Goal: Task Accomplishment & Management: Complete application form

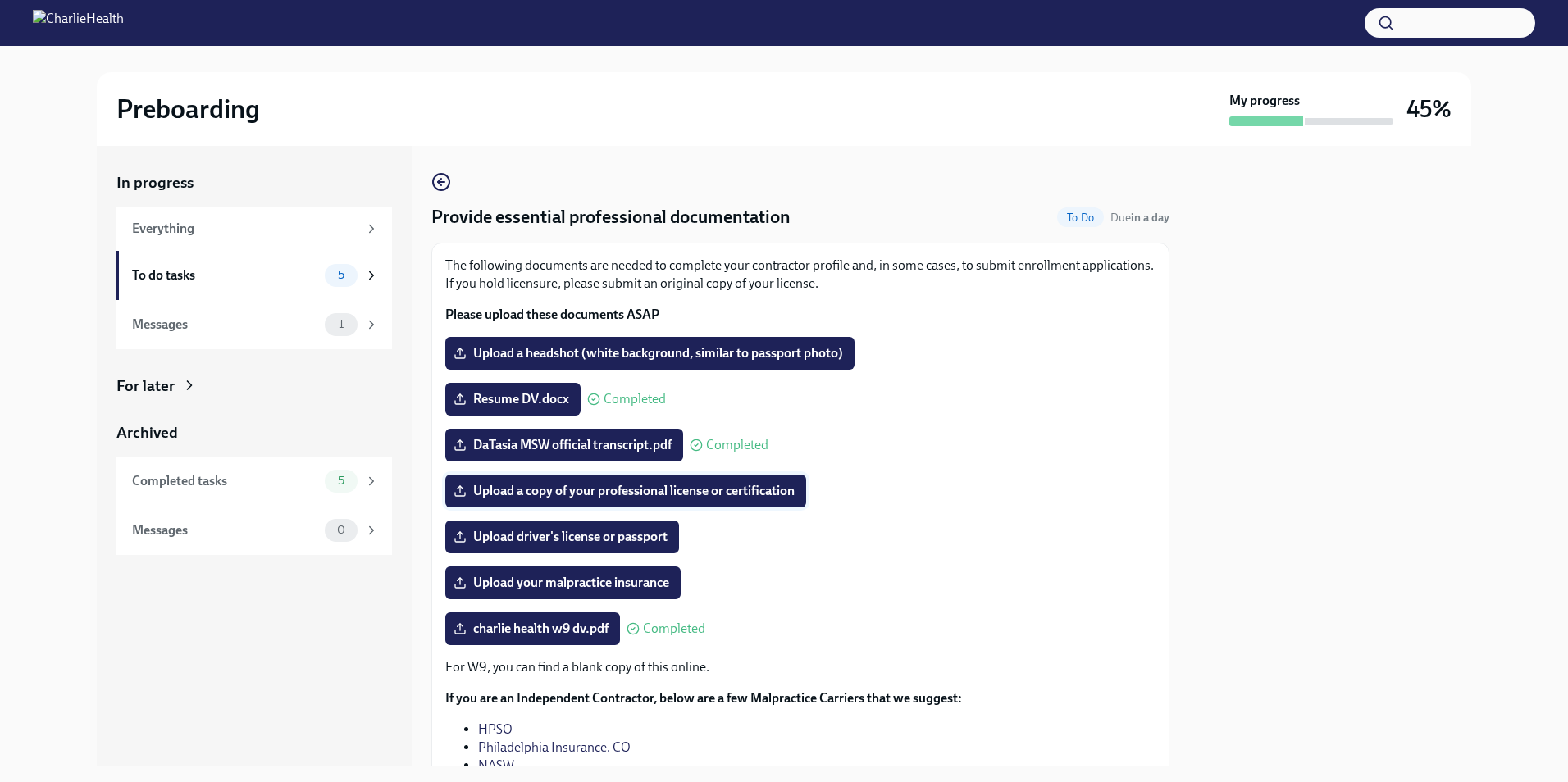
click at [549, 485] on span "Upload a copy of your professional license or certification" at bounding box center [625, 491] width 338 height 16
click at [0, 0] on input "Upload a copy of your professional license or certification" at bounding box center [0, 0] width 0 height 0
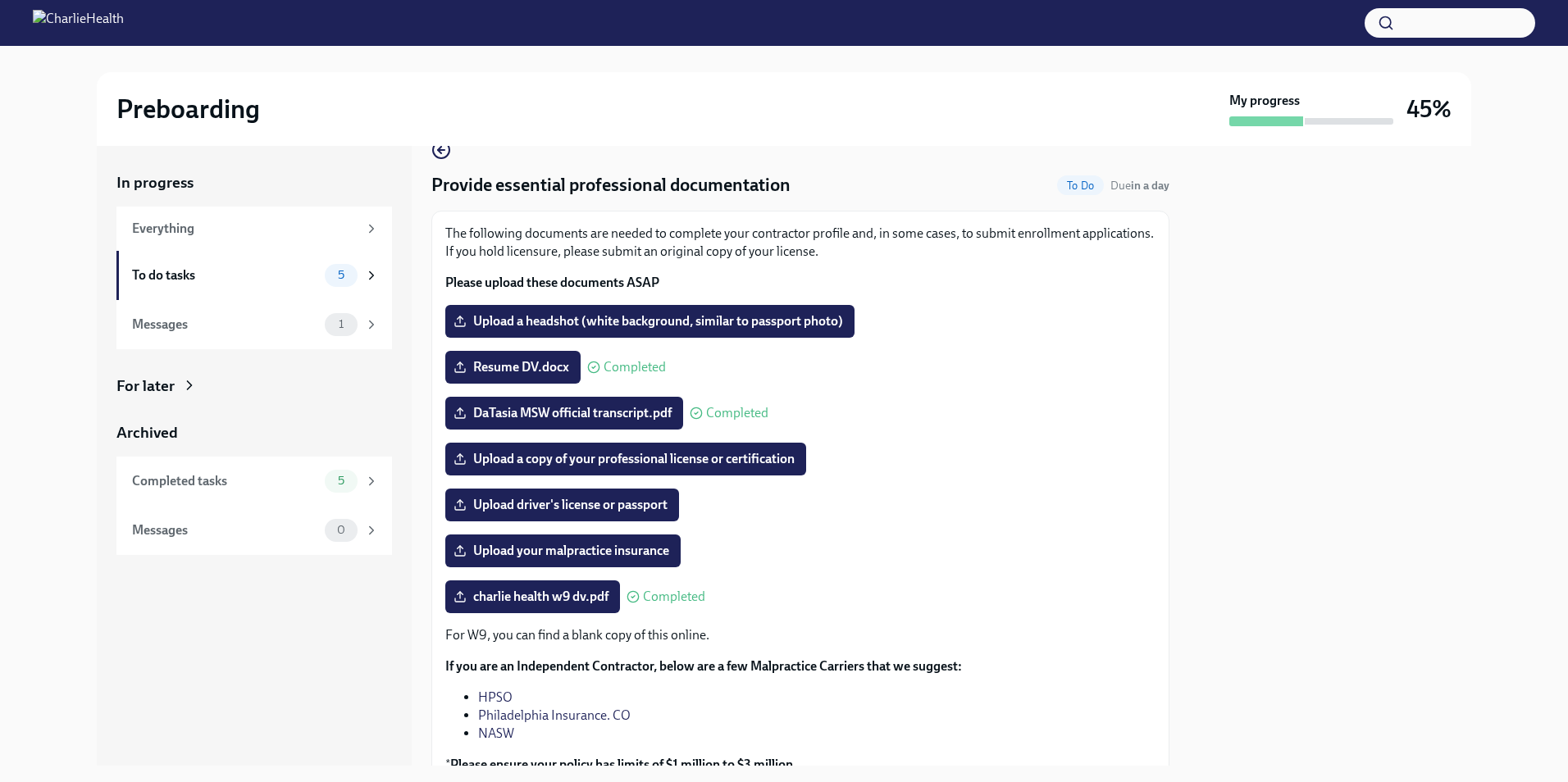
scroll to position [82, 0]
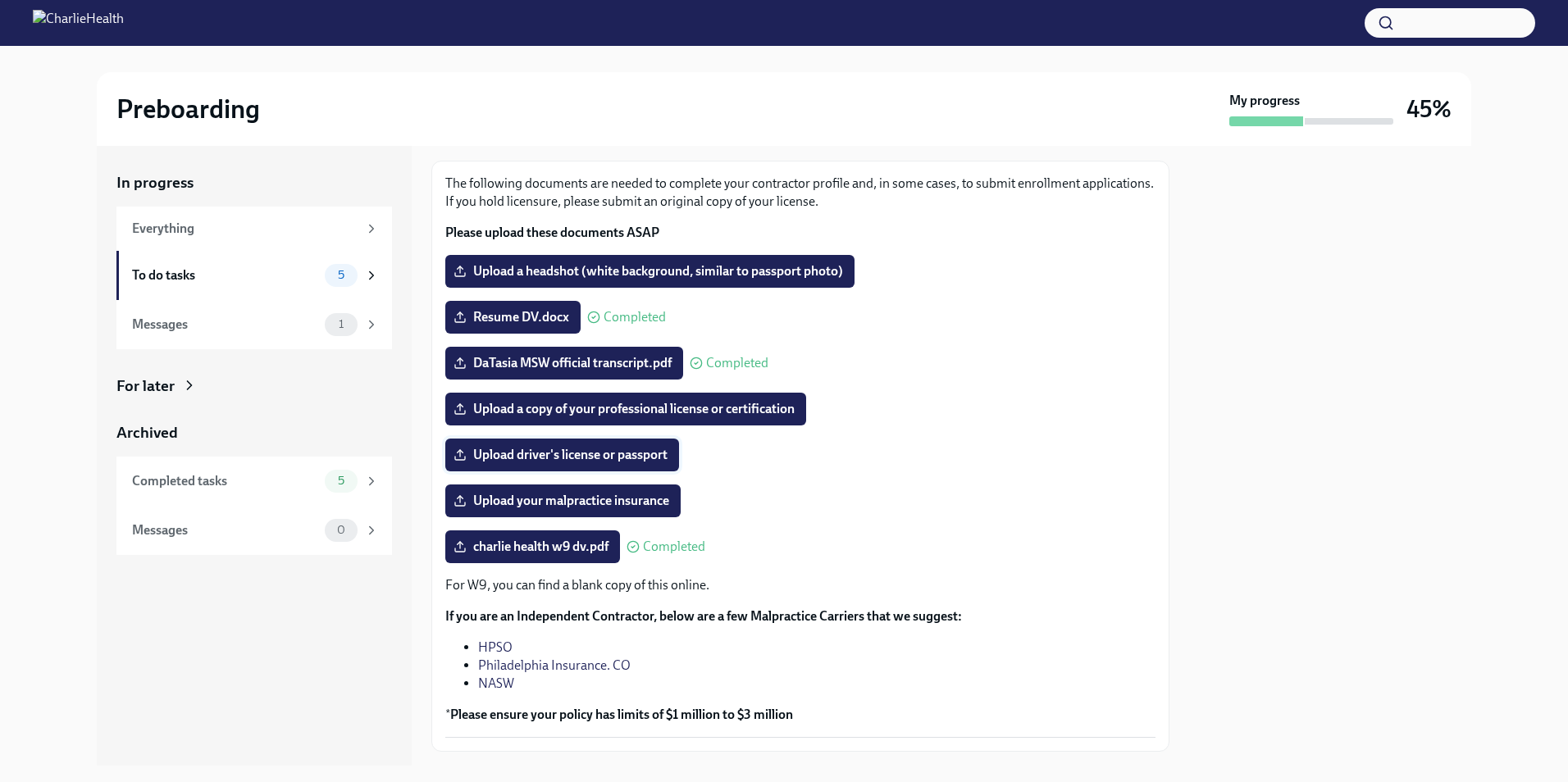
click at [599, 462] on span "Upload driver's license or passport" at bounding box center [562, 455] width 211 height 16
click at [0, 0] on input "Upload driver's license or passport" at bounding box center [0, 0] width 0 height 0
drag, startPoint x: 671, startPoint y: 409, endPoint x: 1013, endPoint y: 362, distance: 345.2
click at [1013, 362] on div "DaTasia MSW official transcript.pdf Completed" at bounding box center [800, 363] width 710 height 33
click at [297, 256] on div "To do tasks 5" at bounding box center [254, 275] width 276 height 49
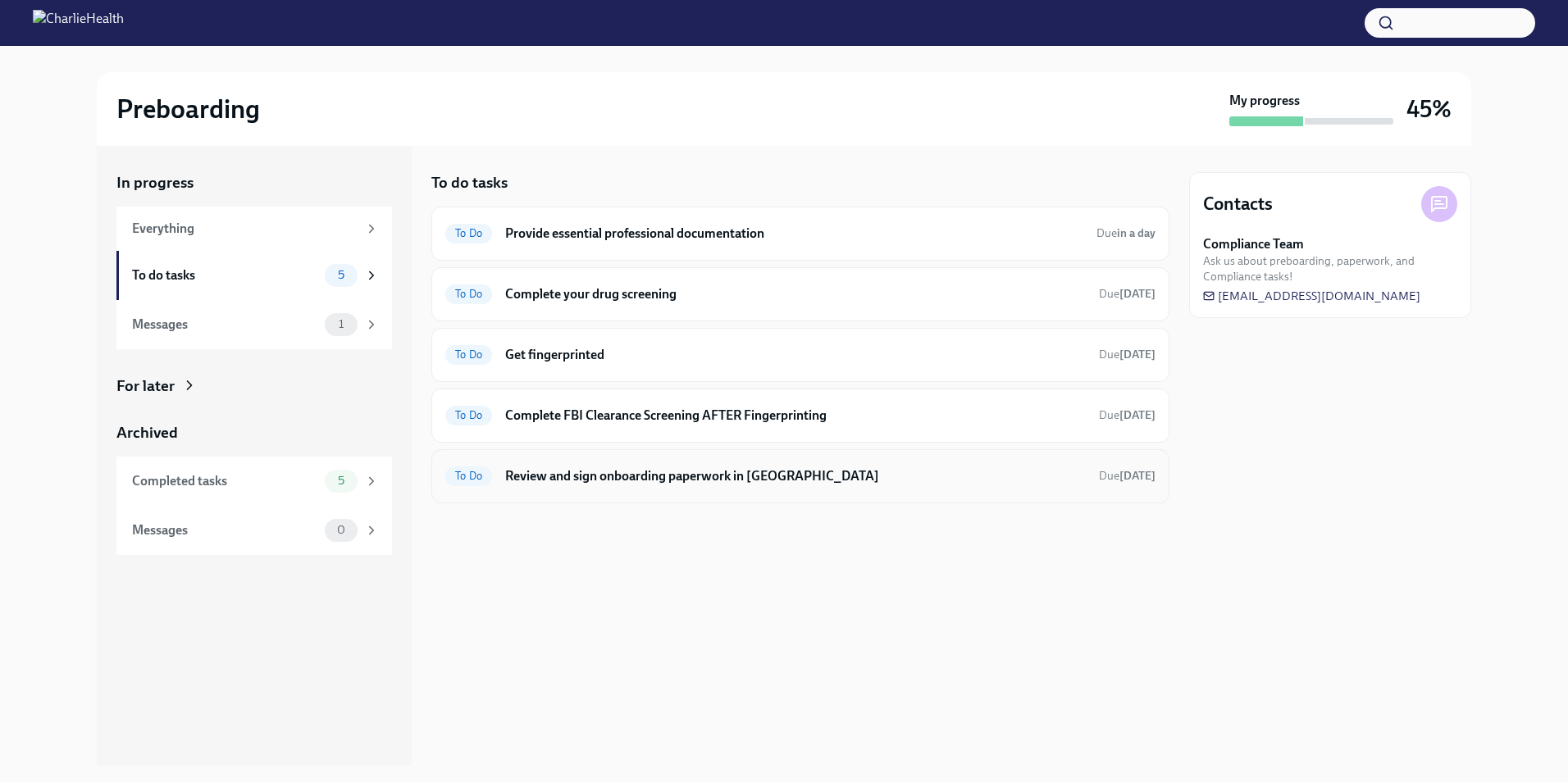
click at [791, 464] on div "To Do Review and sign onboarding paperwork in [GEOGRAPHIC_DATA] Due [DATE]" at bounding box center [800, 476] width 710 height 26
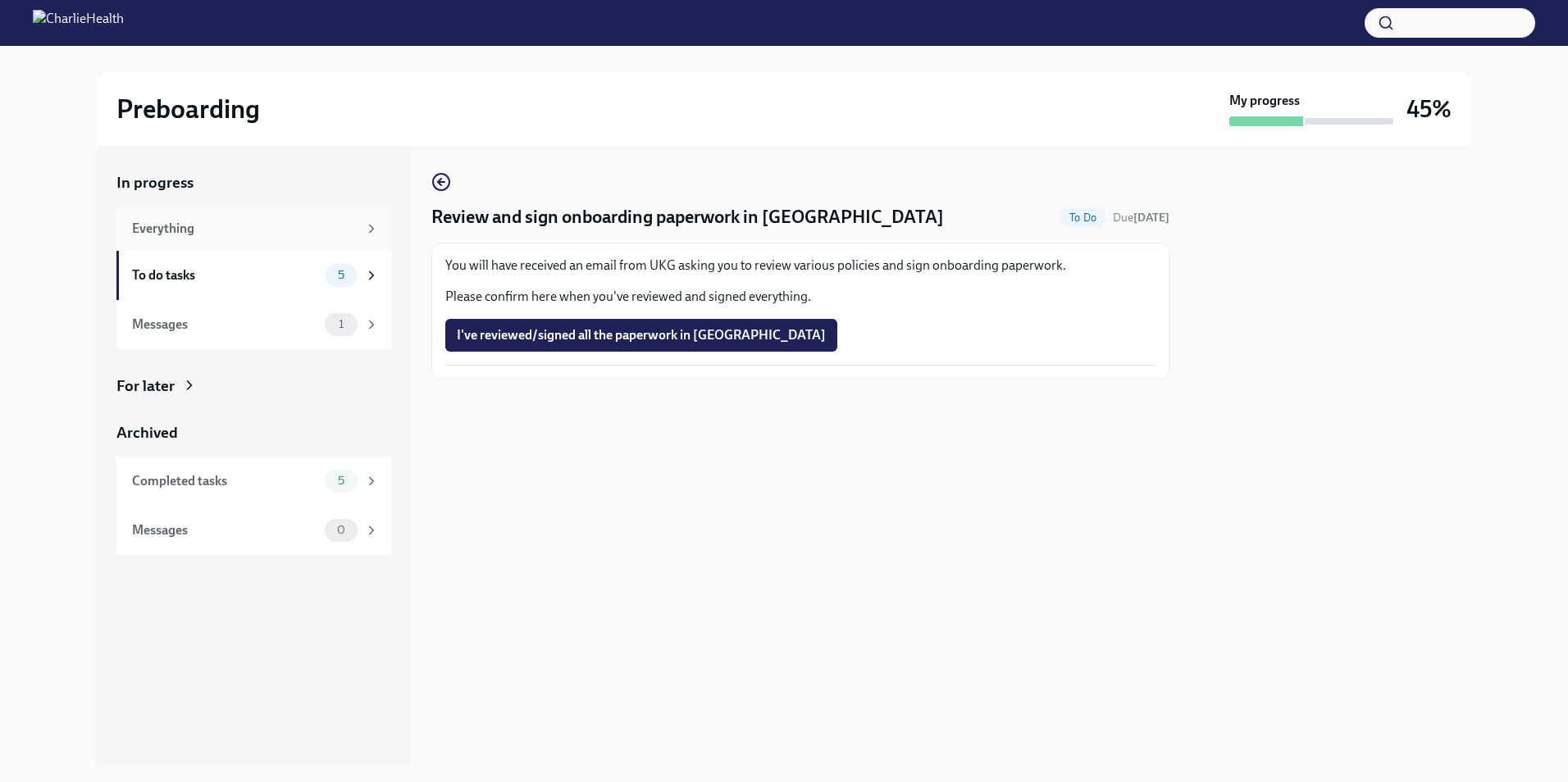
click at [294, 231] on div "Everything" at bounding box center [244, 228] width 226 height 18
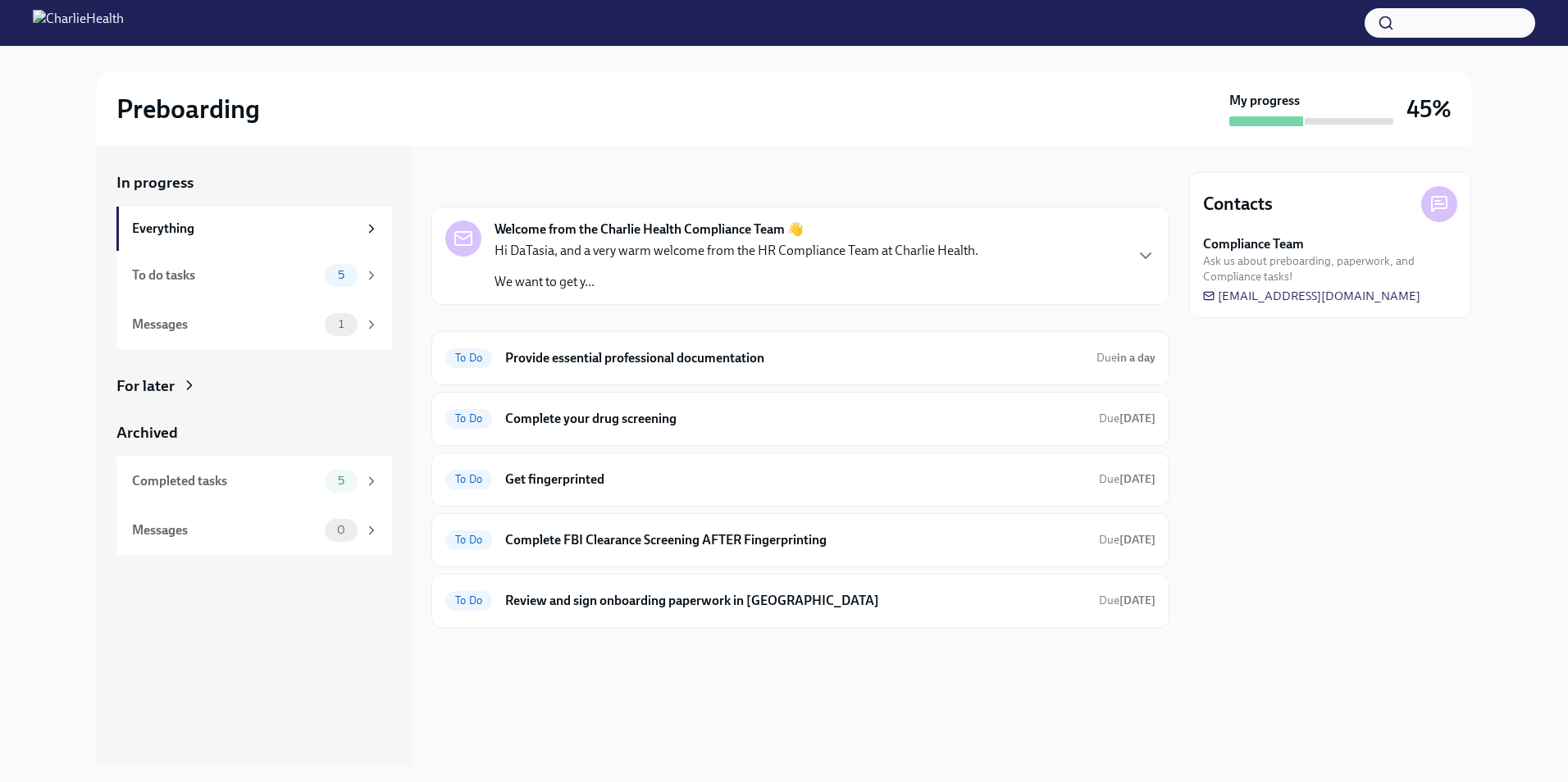
click at [678, 266] on div "Hi DaTasia, and a very warm welcome from the HR Compliance Team at Charlie Heal…" at bounding box center [737, 266] width 484 height 49
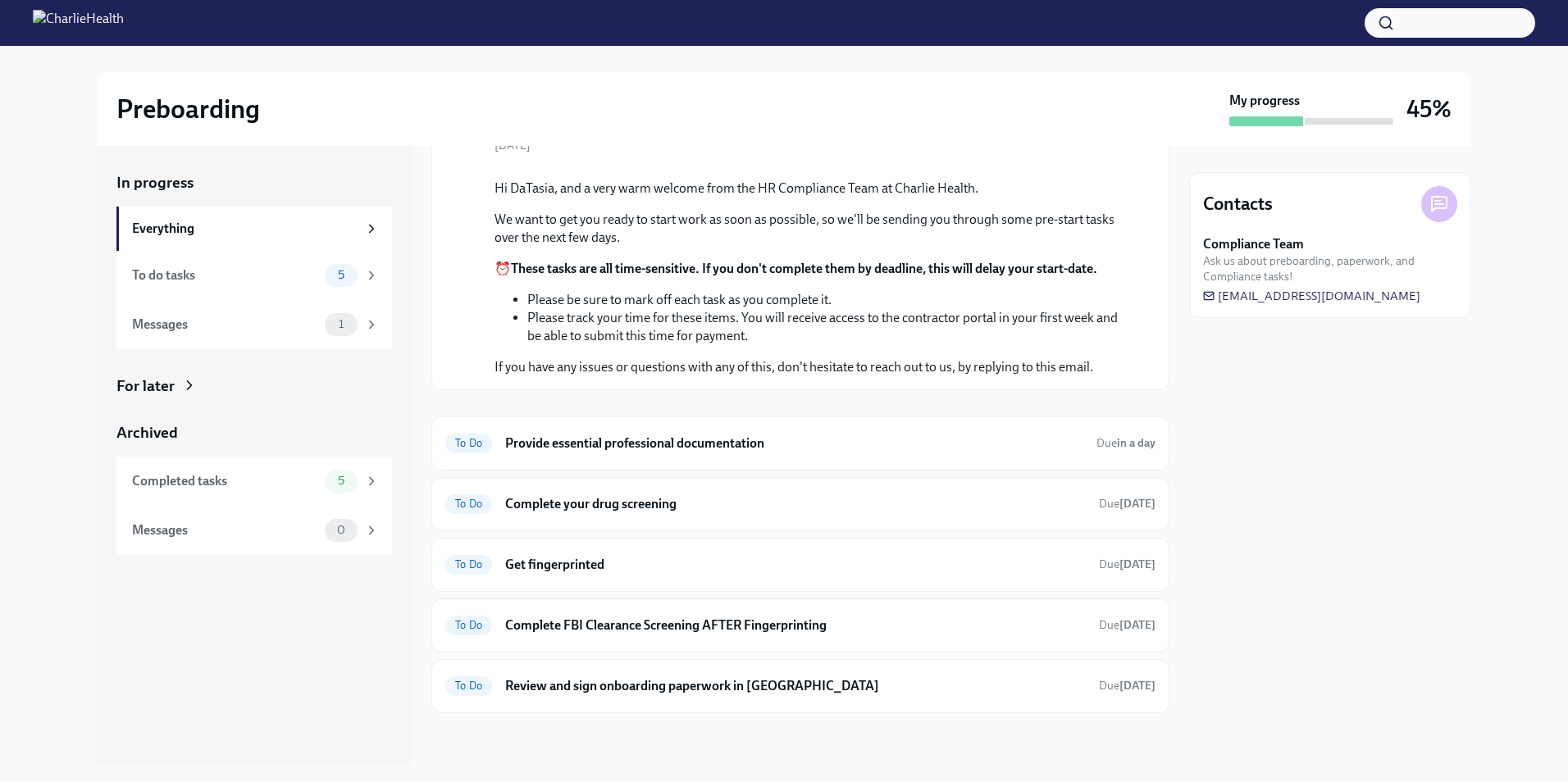
scroll to position [304, 0]
click at [1246, 120] on div at bounding box center [1266, 121] width 74 height 10
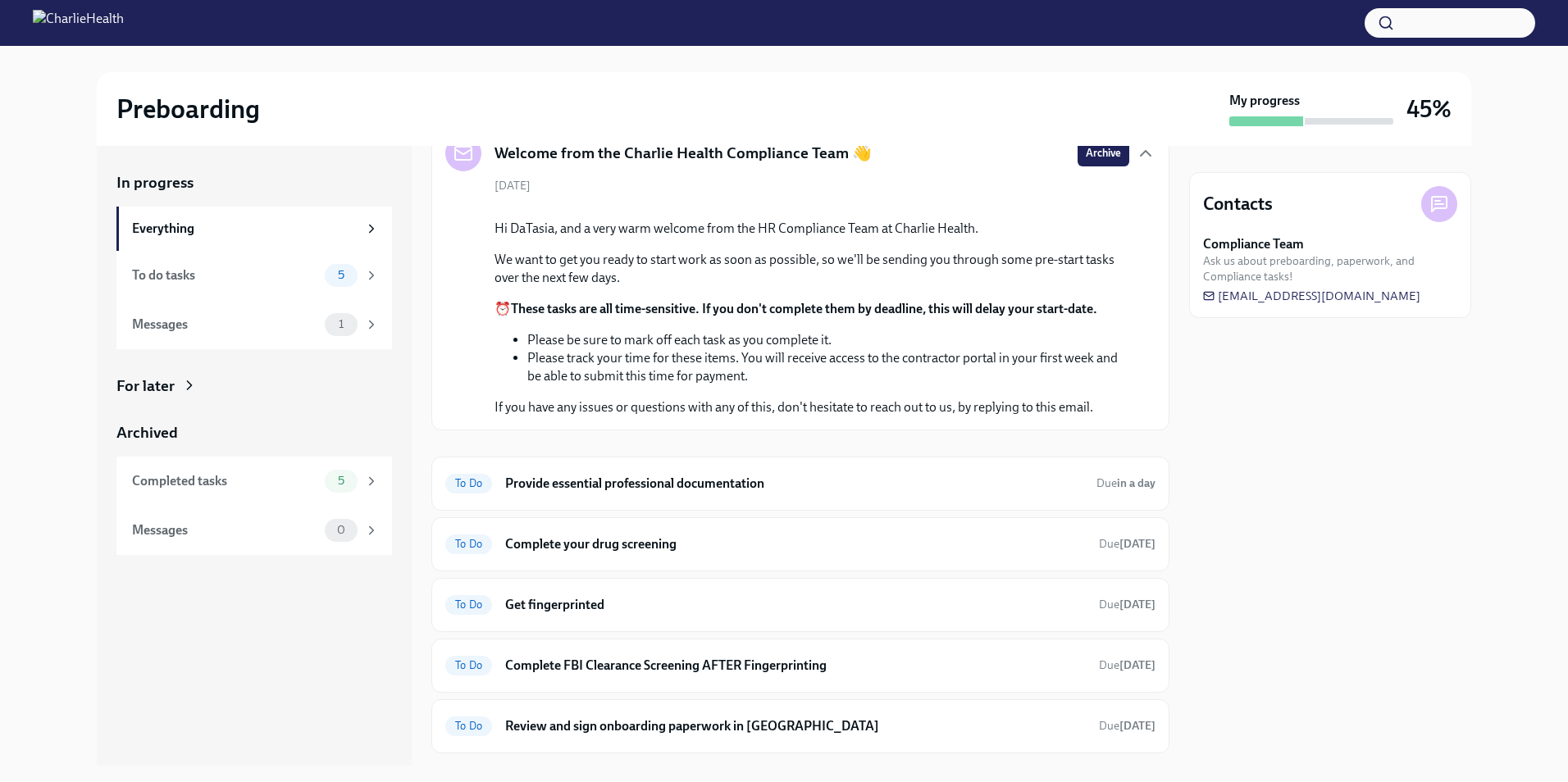
scroll to position [0, 0]
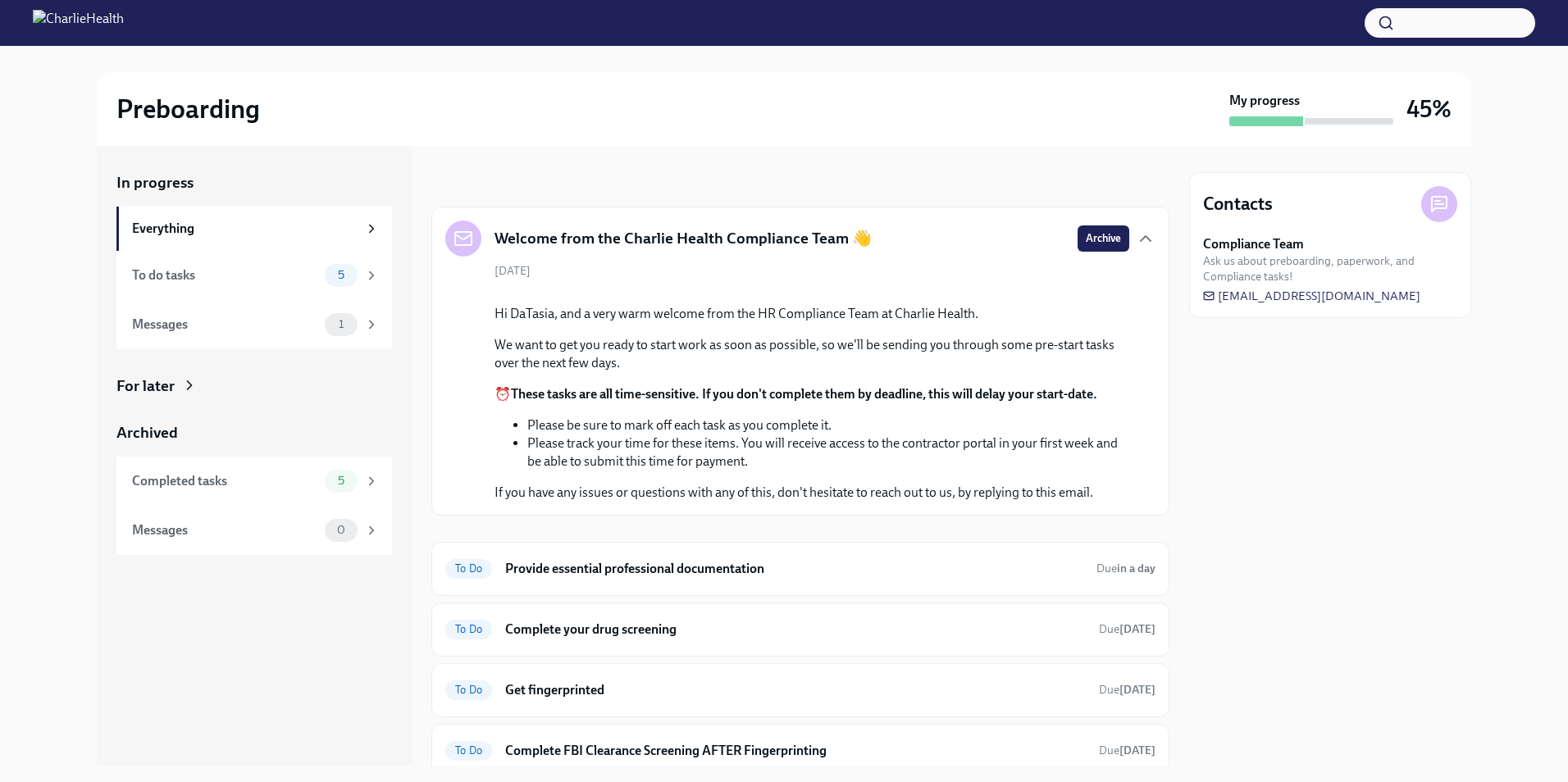
click at [83, 4] on div at bounding box center [784, 22] width 1568 height 45
click at [1447, 27] on button "button" at bounding box center [1449, 22] width 170 height 29
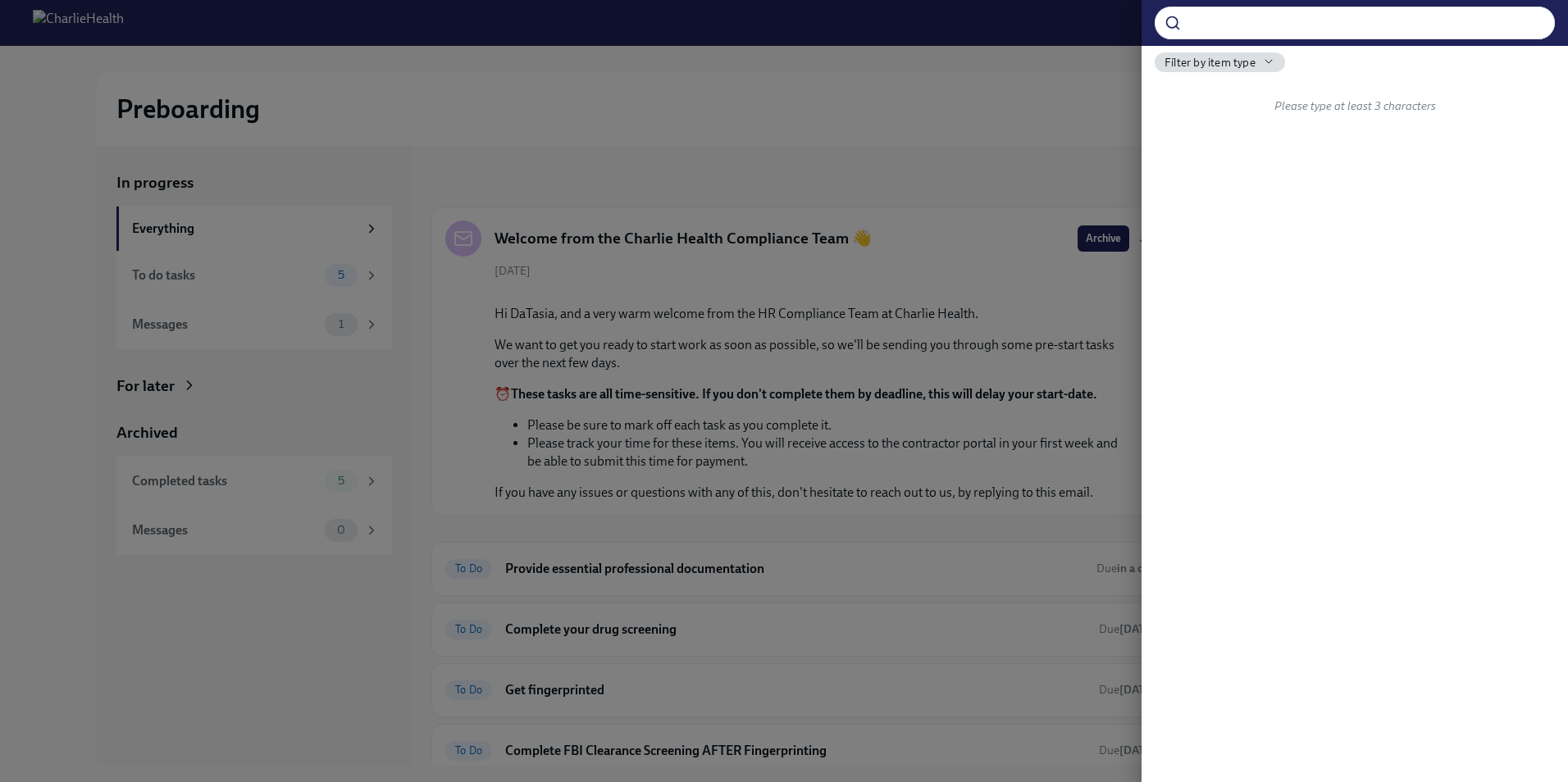
click at [1027, 115] on div at bounding box center [784, 391] width 1568 height 782
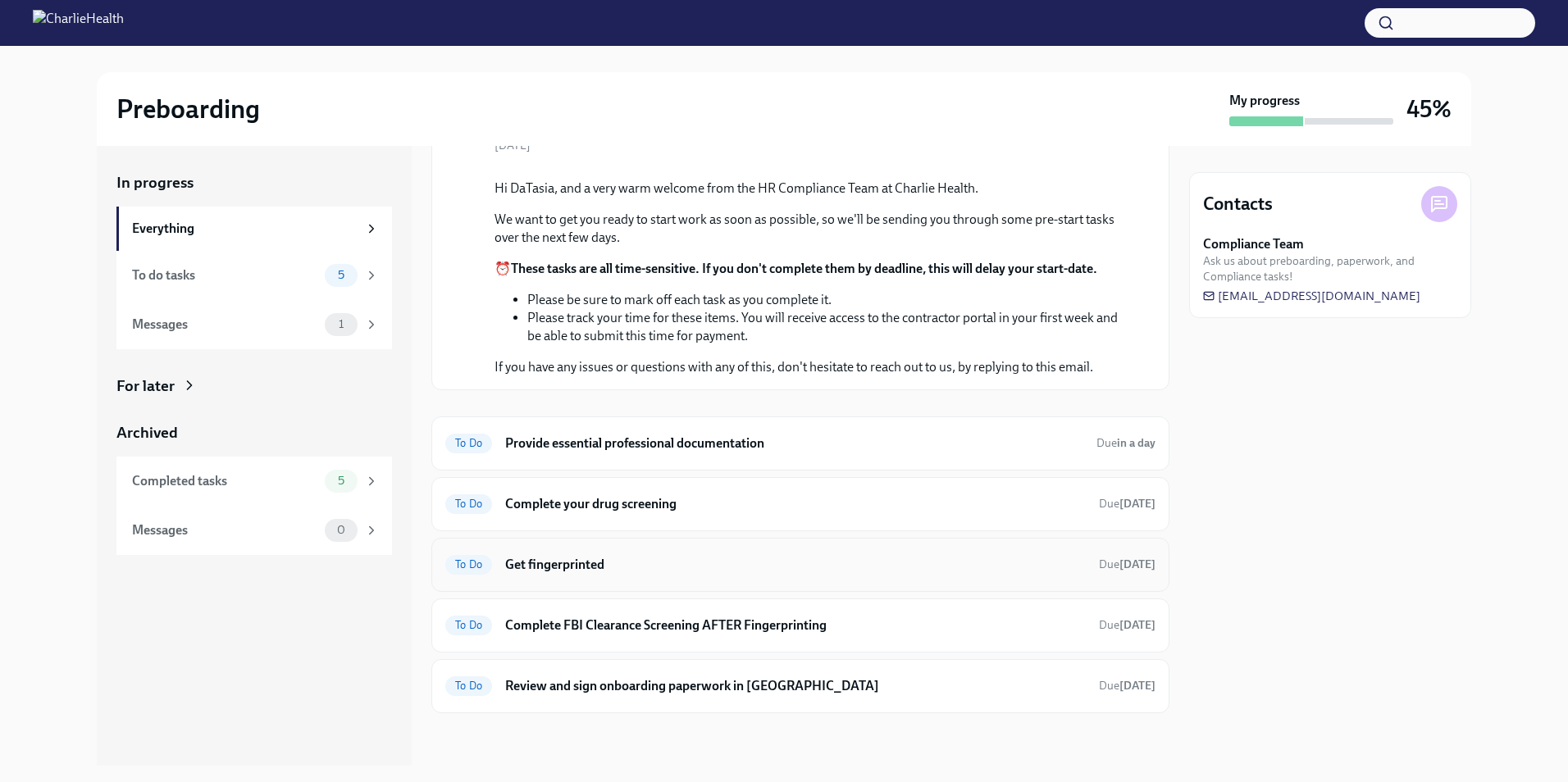
scroll to position [304, 0]
click at [805, 677] on h6 "Review and sign onboarding paperwork in [GEOGRAPHIC_DATA]" at bounding box center [796, 686] width 581 height 18
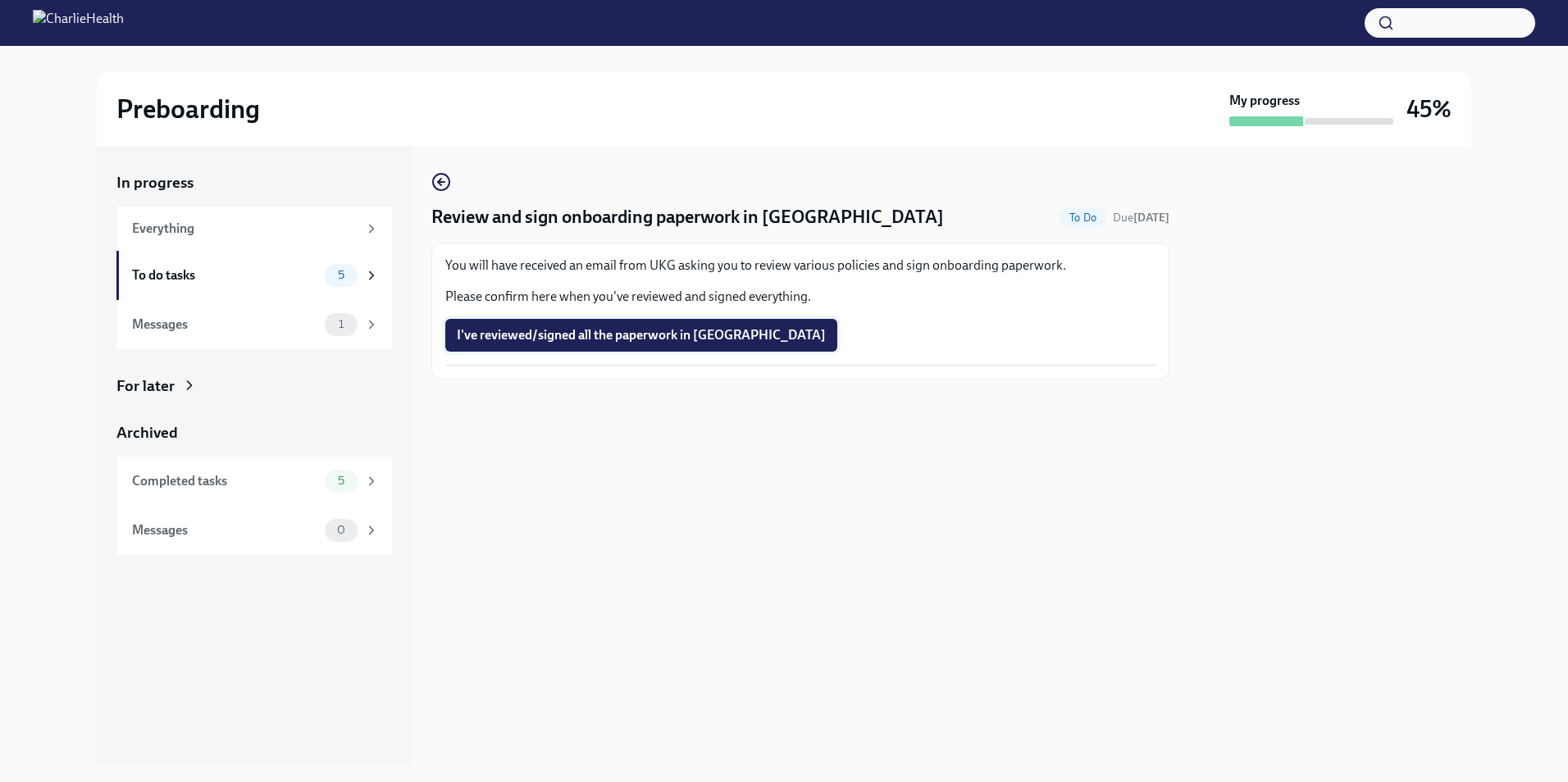
click at [623, 345] on button "I've reviewed/signed all the paperwork in [GEOGRAPHIC_DATA]" at bounding box center [641, 336] width 392 height 33
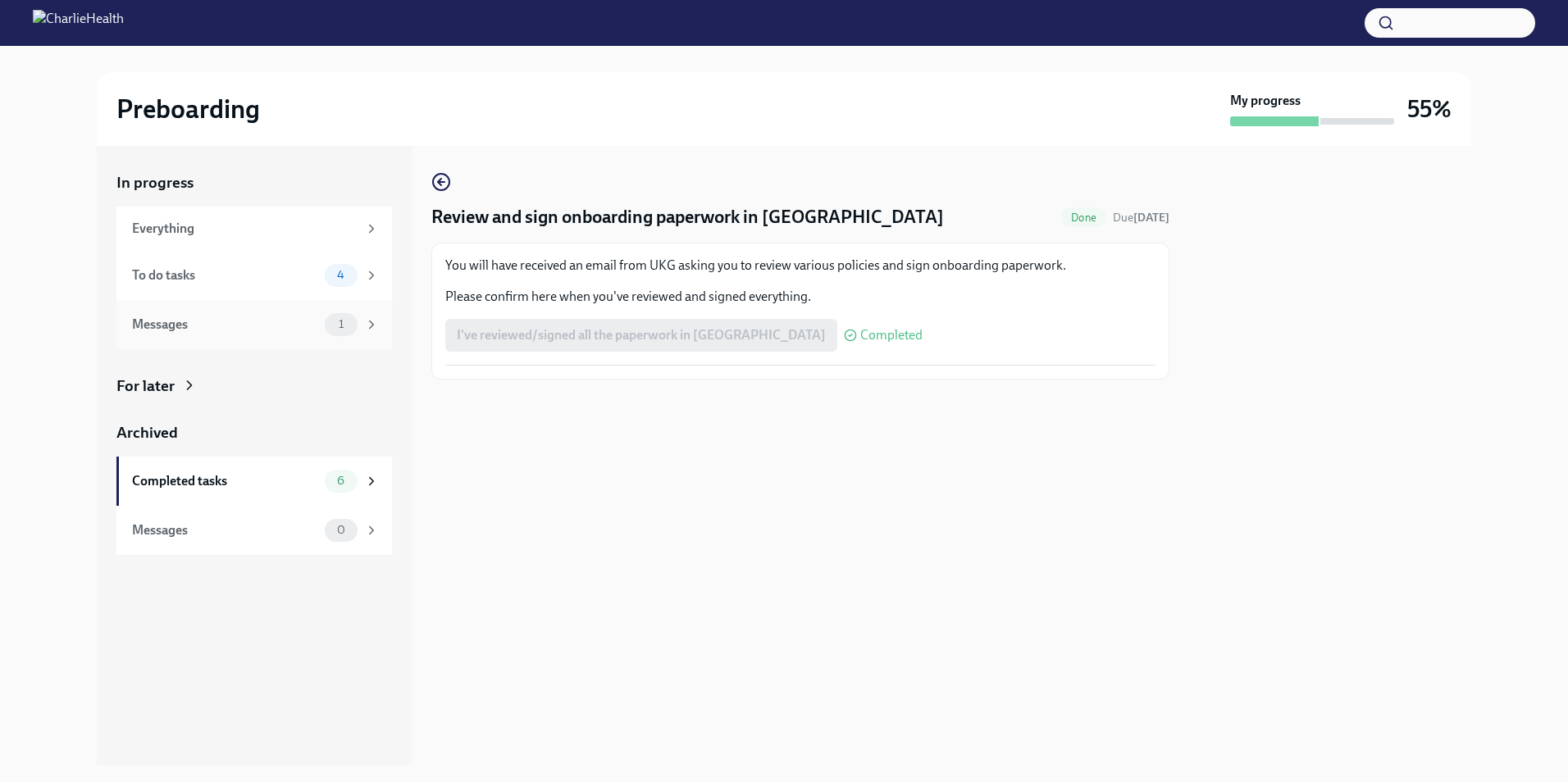
click at [319, 346] on div "Messages 1" at bounding box center [254, 324] width 276 height 49
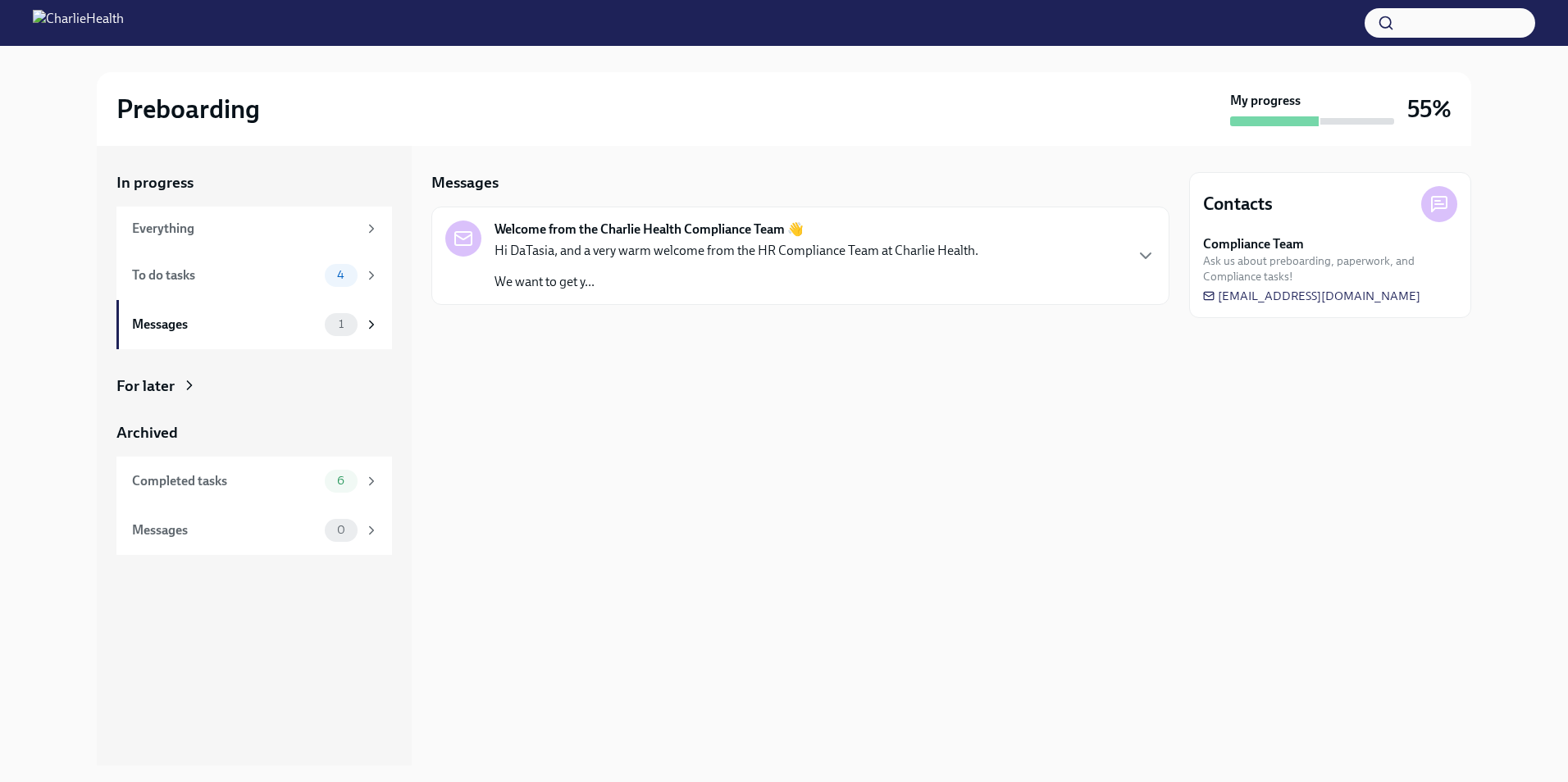
click at [545, 244] on p "Hi DaTasia, and a very warm welcome from the HR Compliance Team at Charlie Heal…" at bounding box center [737, 251] width 484 height 18
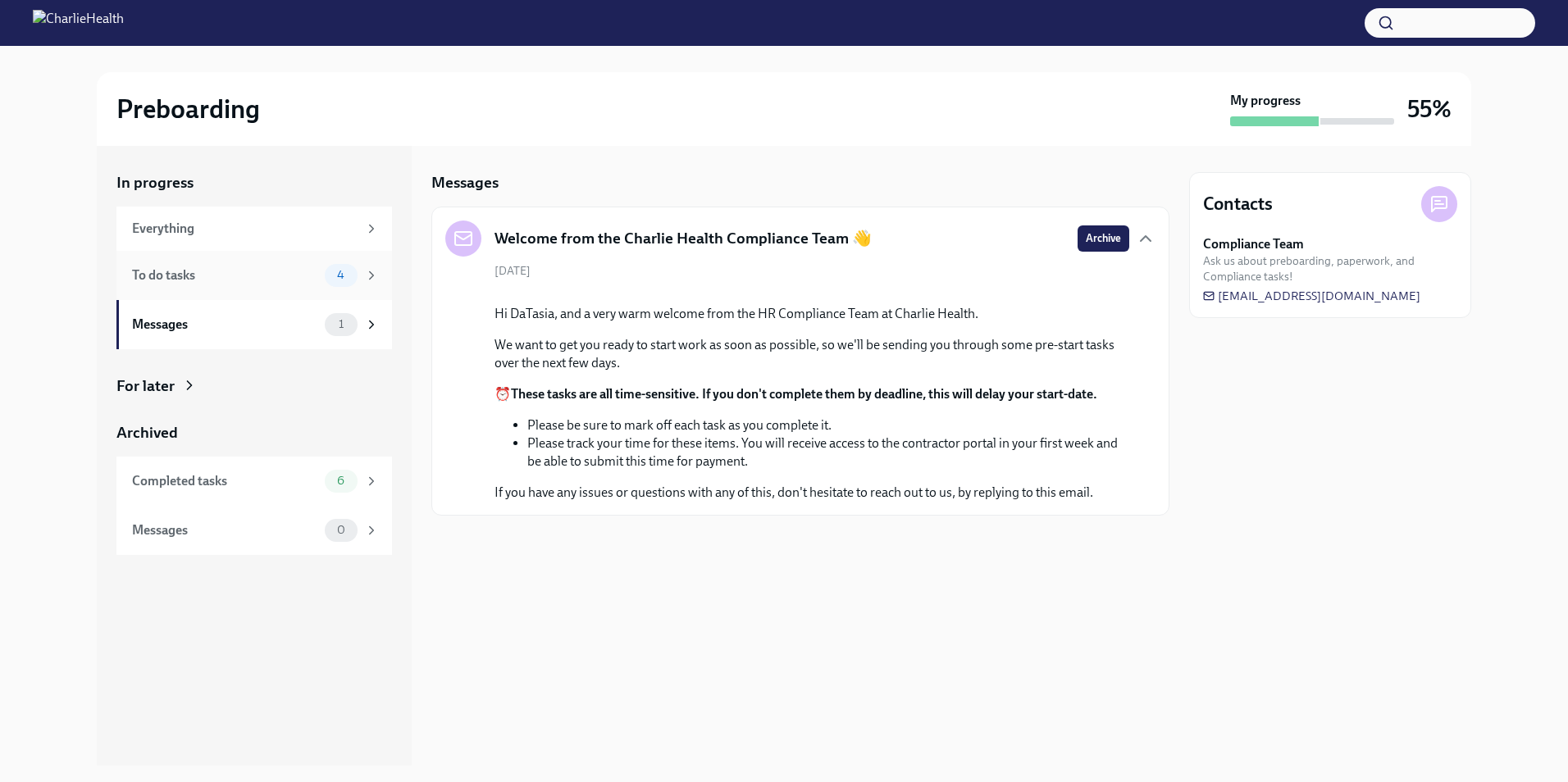
click at [244, 276] on div "To do tasks" at bounding box center [225, 275] width 186 height 18
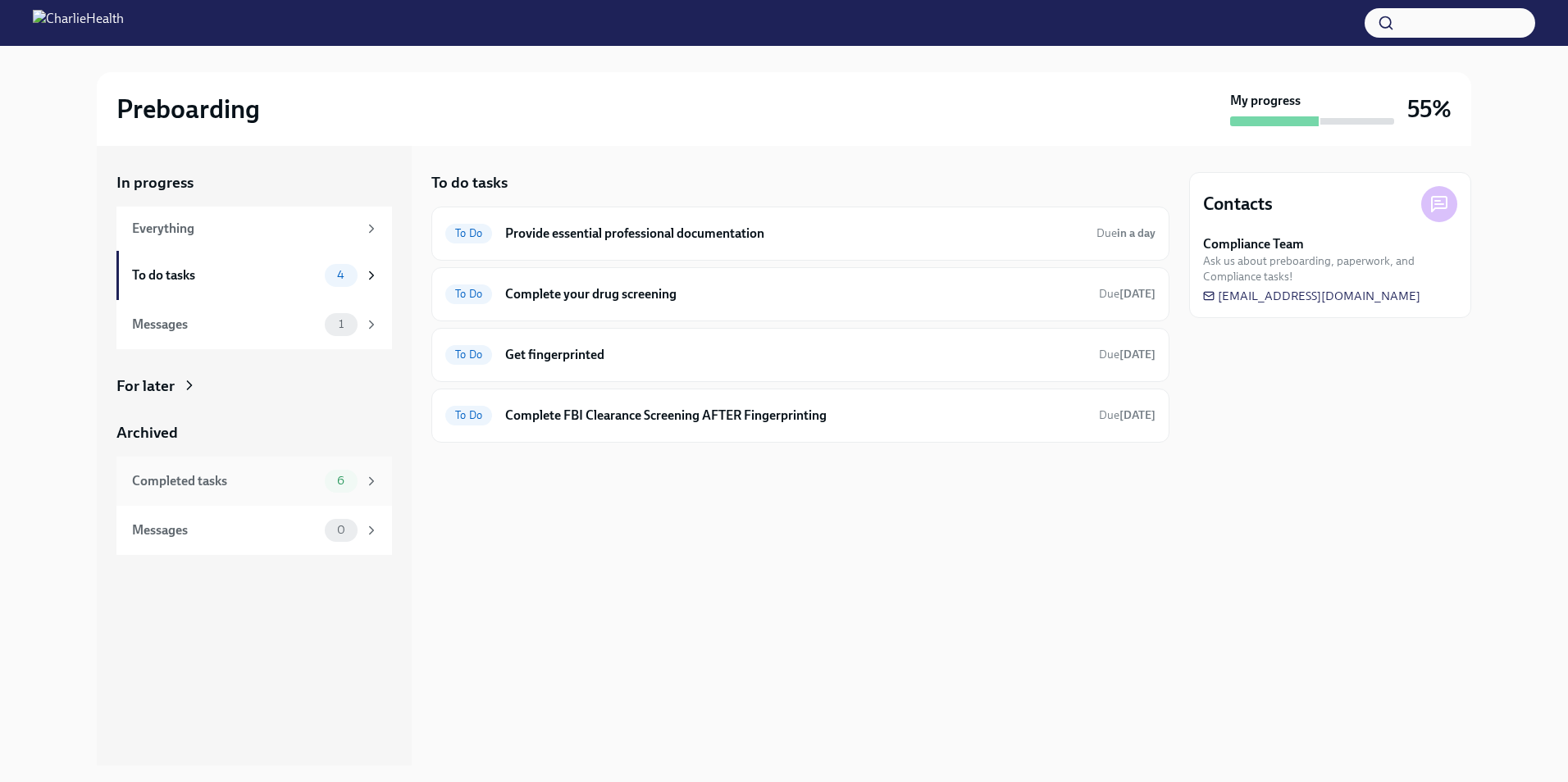
click at [352, 479] on span "6" at bounding box center [341, 480] width 27 height 13
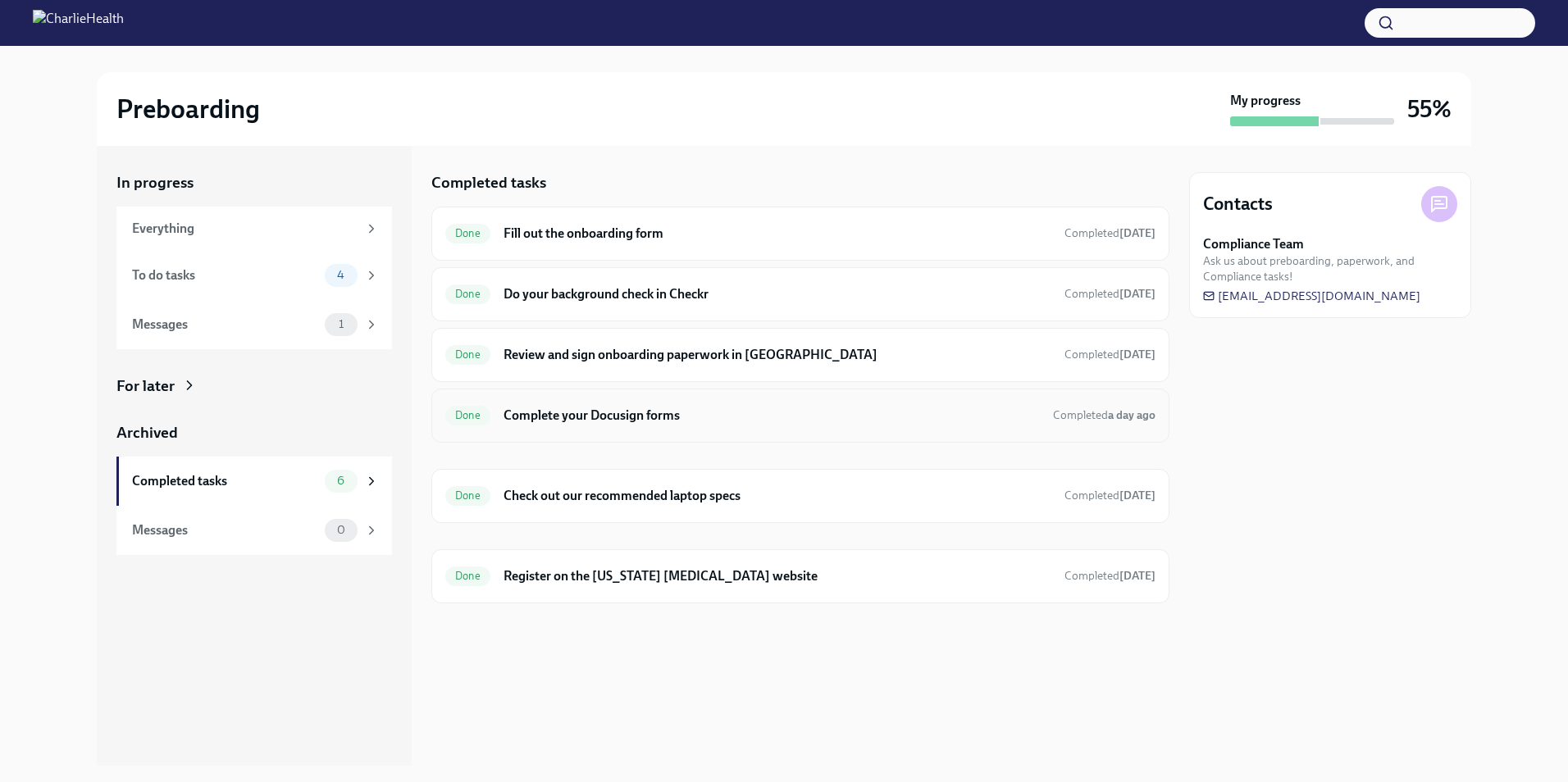
click at [563, 411] on h6 "Complete your Docusign forms" at bounding box center [771, 415] width 536 height 18
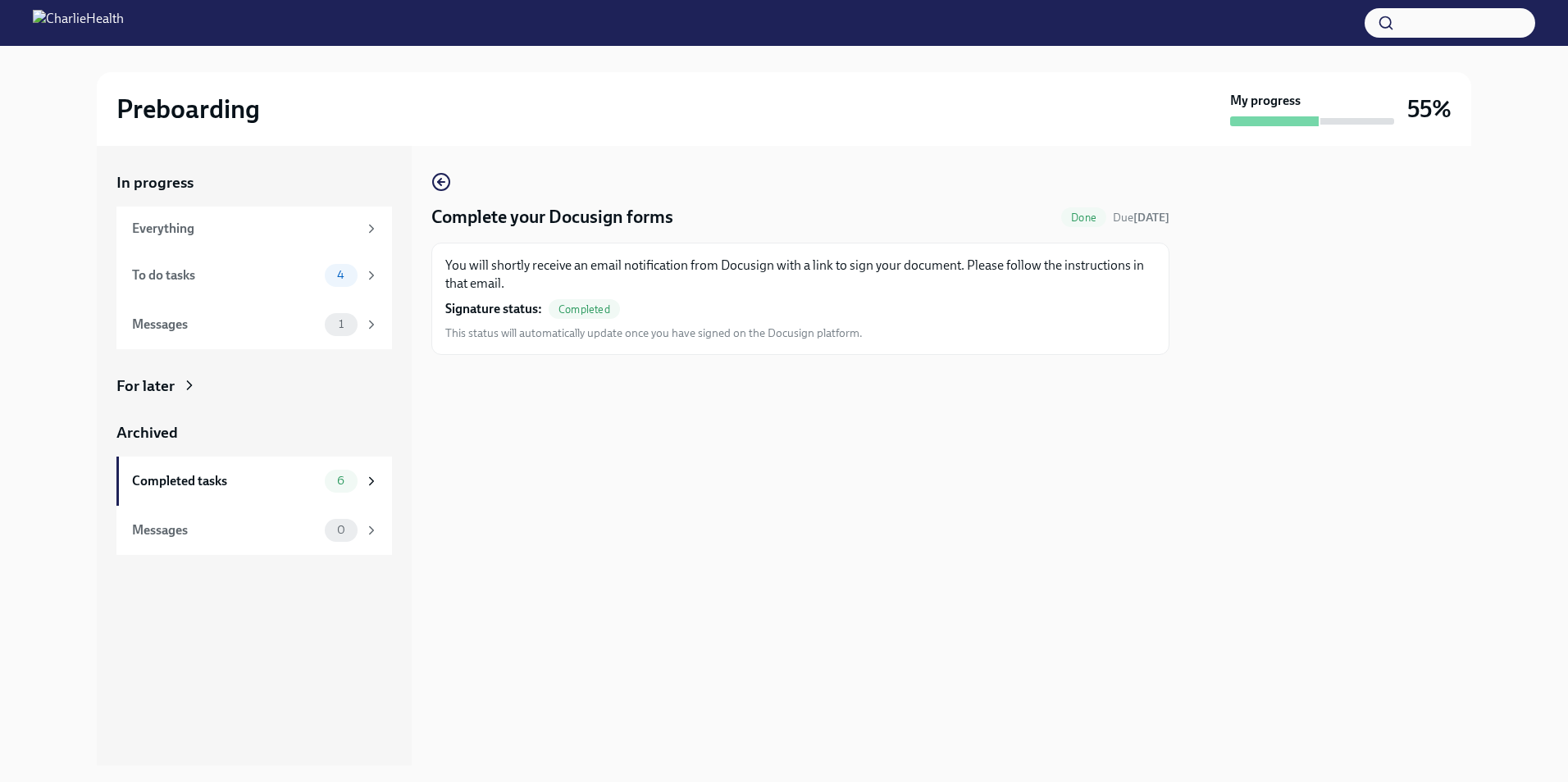
click at [459, 169] on div "Complete your Docusign forms Done Due [DATE] You will shortly receive an email …" at bounding box center [800, 456] width 738 height 619
click at [445, 174] on circle "button" at bounding box center [440, 182] width 16 height 16
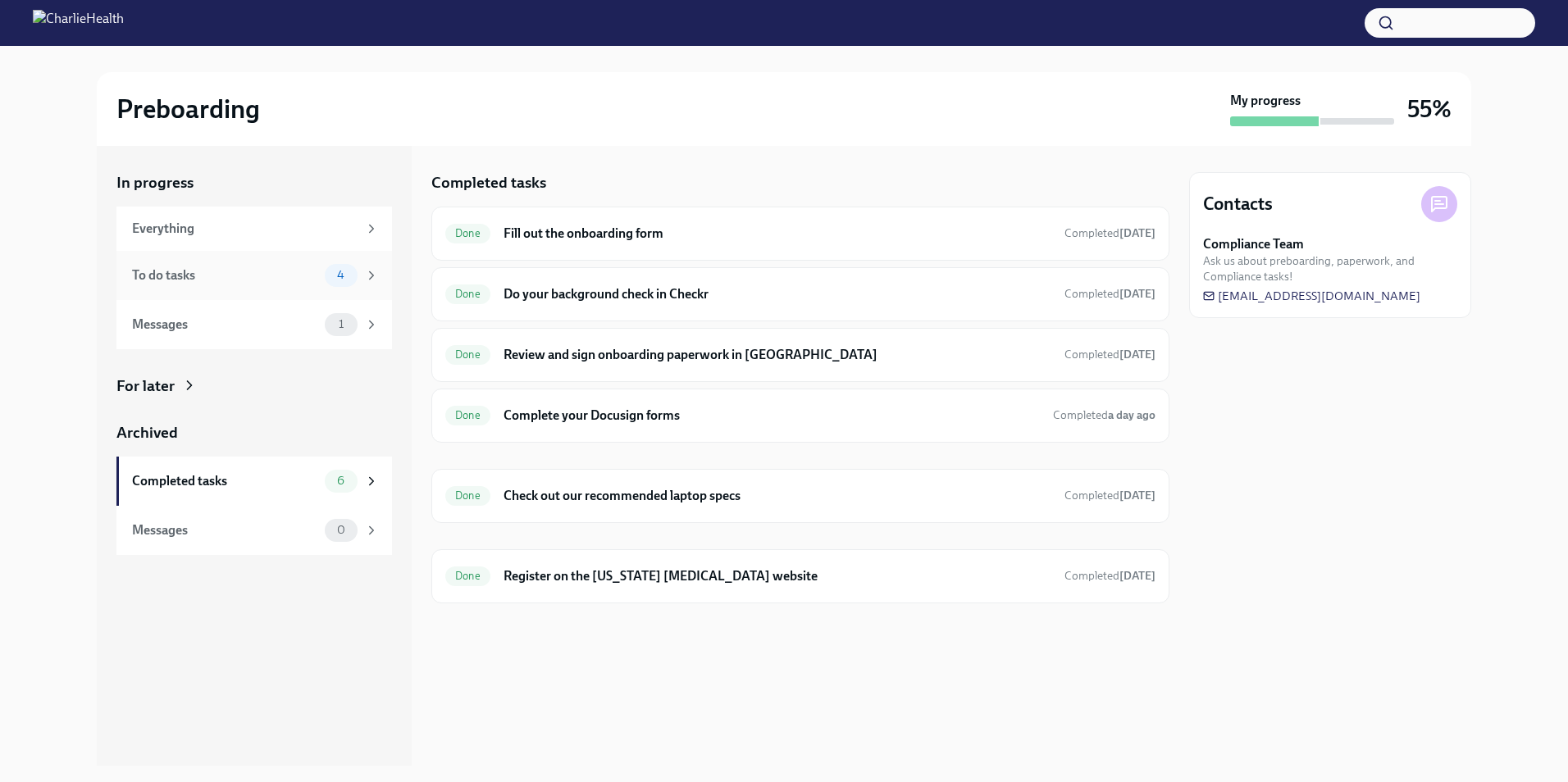
click at [230, 286] on div "To do tasks 4" at bounding box center [254, 275] width 276 height 49
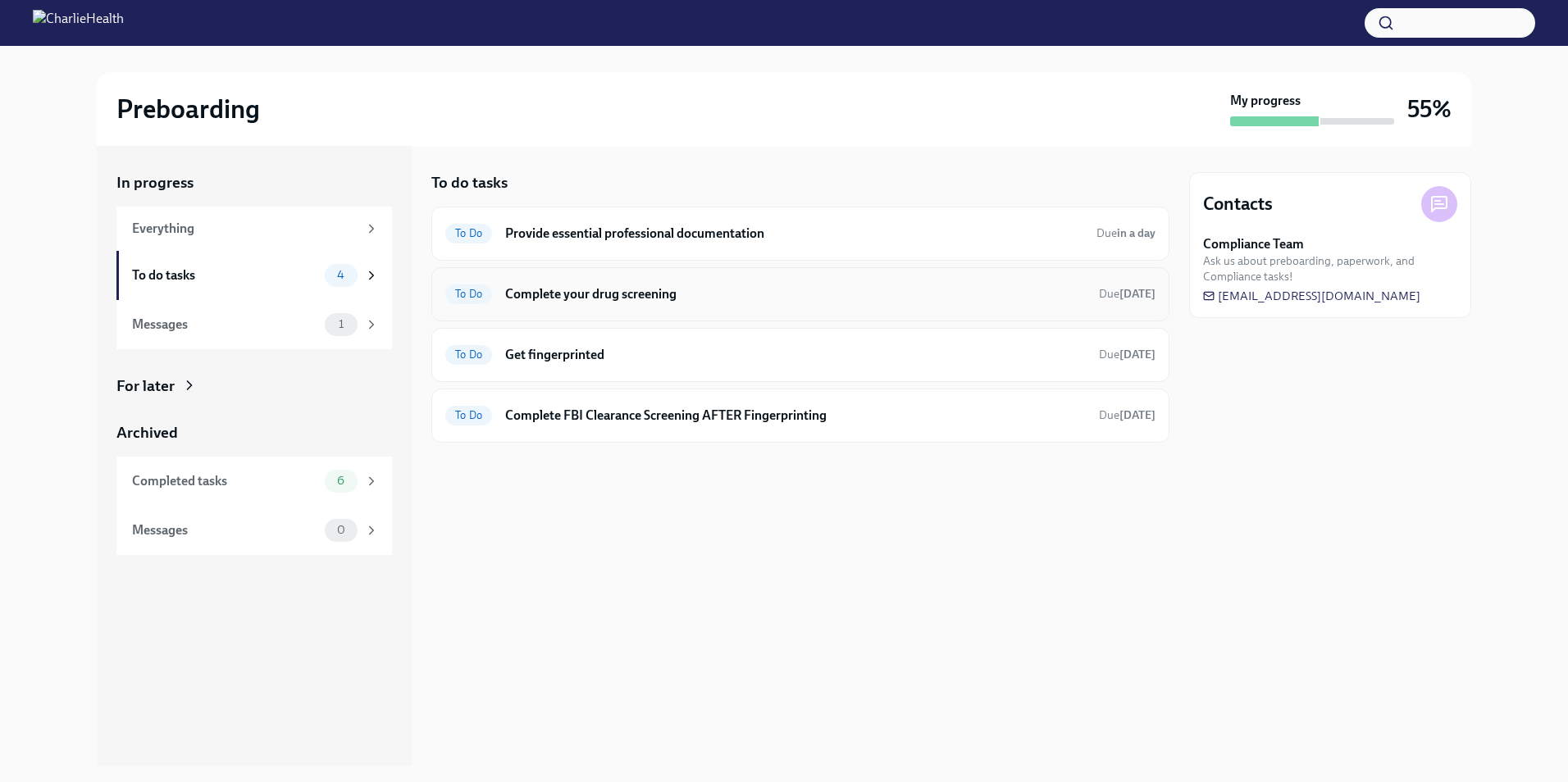
click at [666, 298] on h6 "Complete your drug screening" at bounding box center [796, 294] width 581 height 18
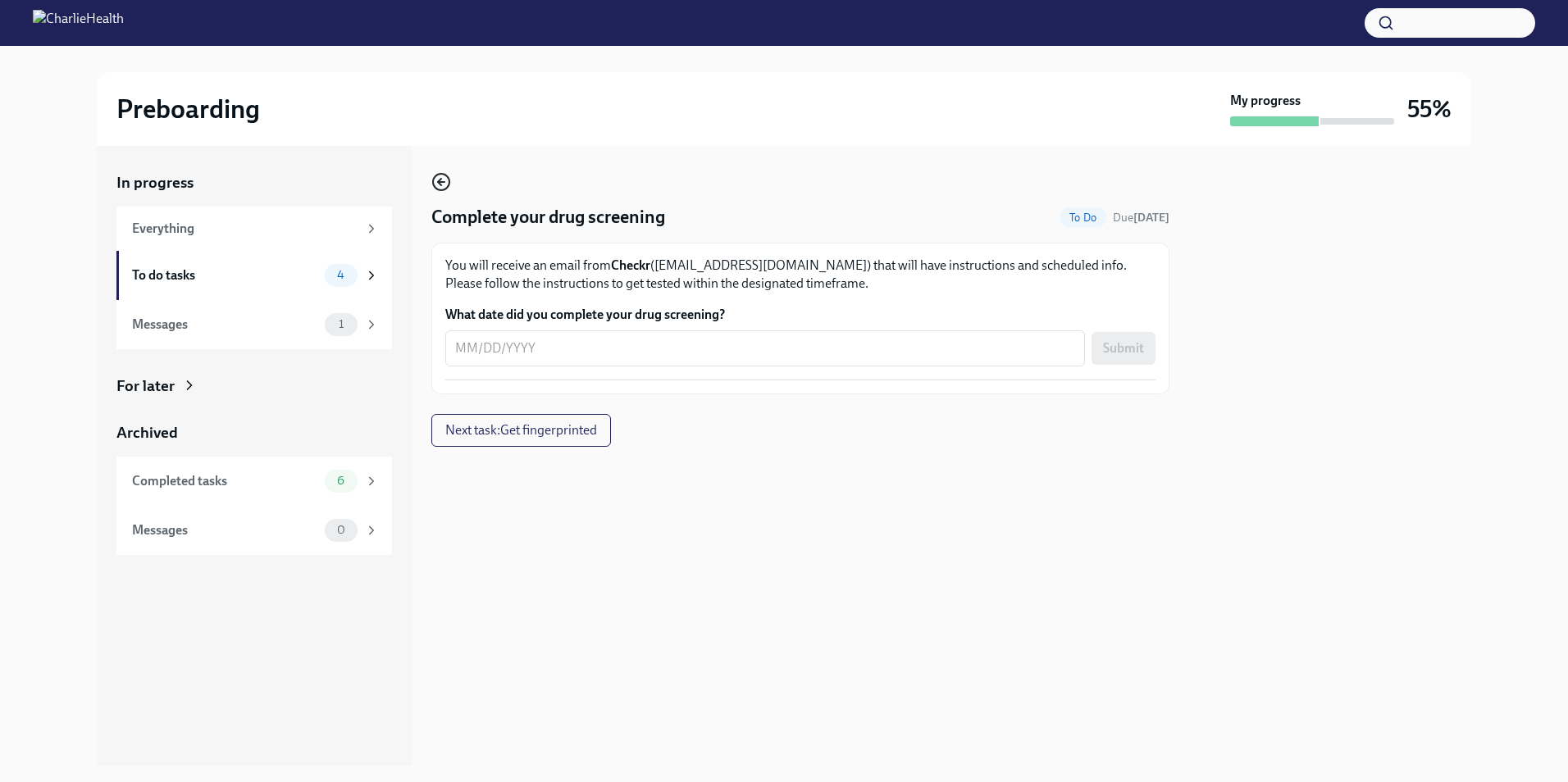
click at [444, 188] on icon "button" at bounding box center [441, 182] width 19 height 19
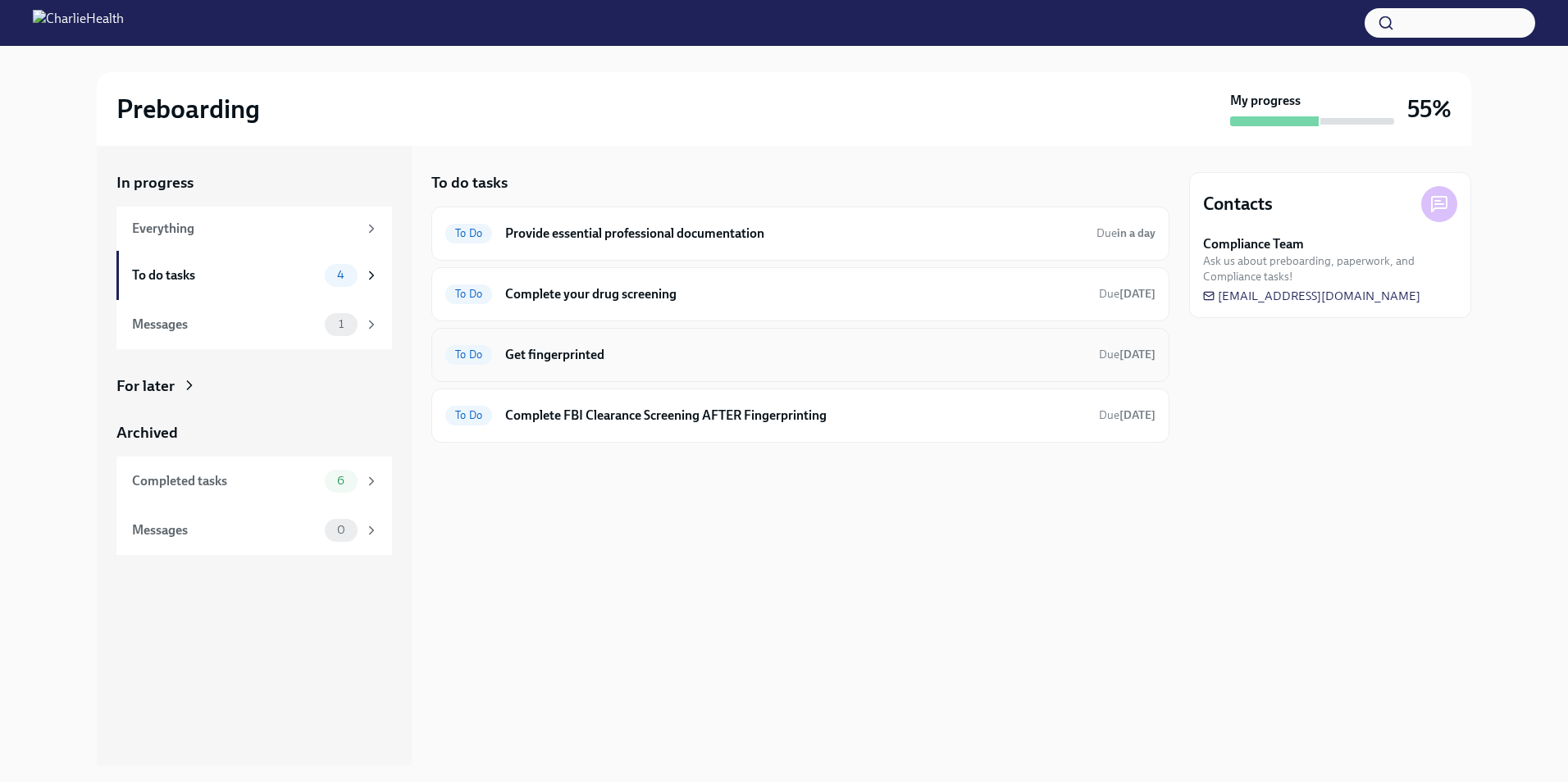
click at [524, 363] on h6 "Get fingerprinted" at bounding box center [796, 354] width 581 height 18
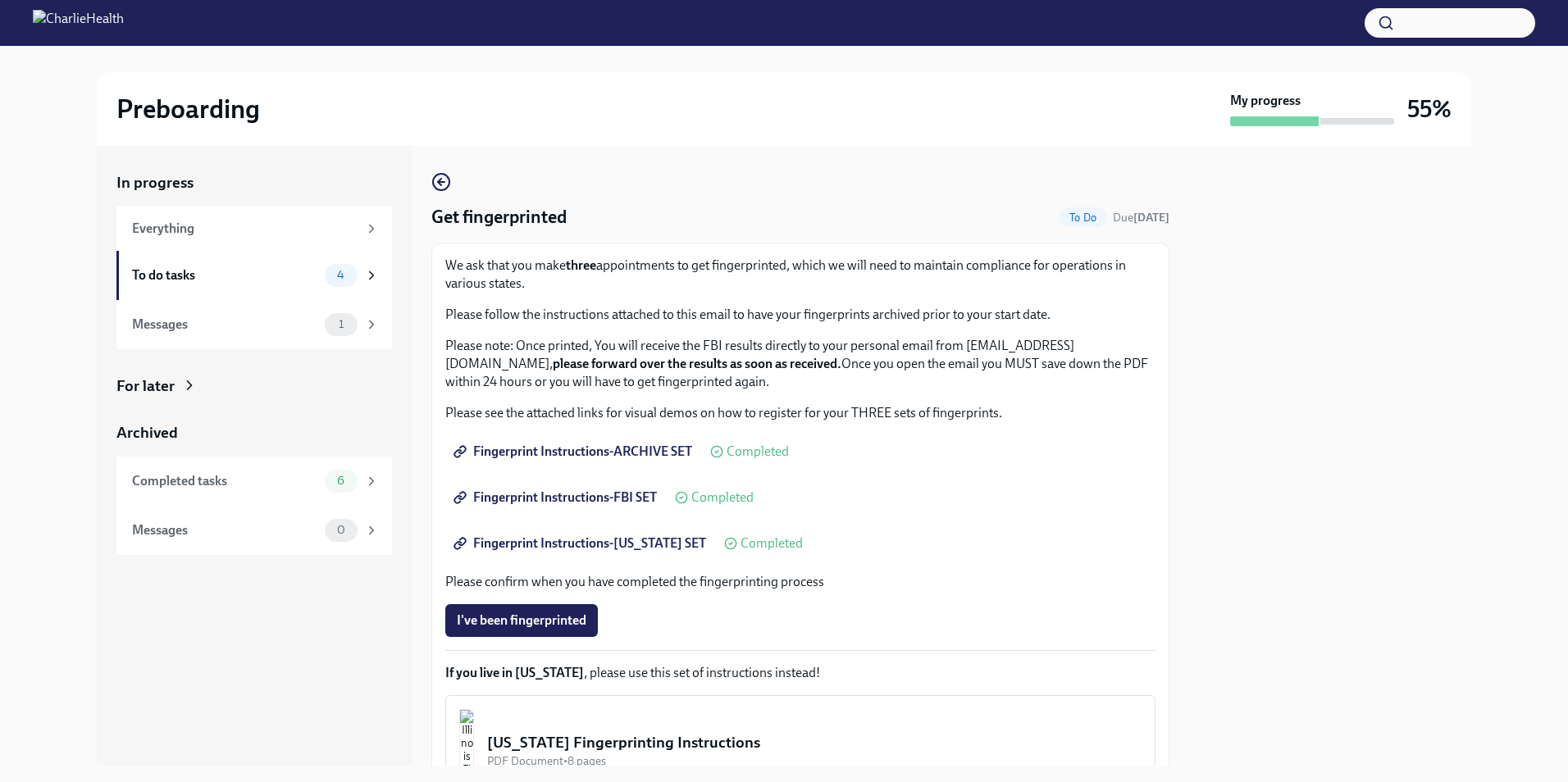
click at [427, 175] on div "In progress Everything To do tasks 4 Messages 1 For later Archived Completed ta…" at bounding box center [784, 456] width 1374 height 619
click at [437, 180] on icon "button" at bounding box center [441, 182] width 19 height 19
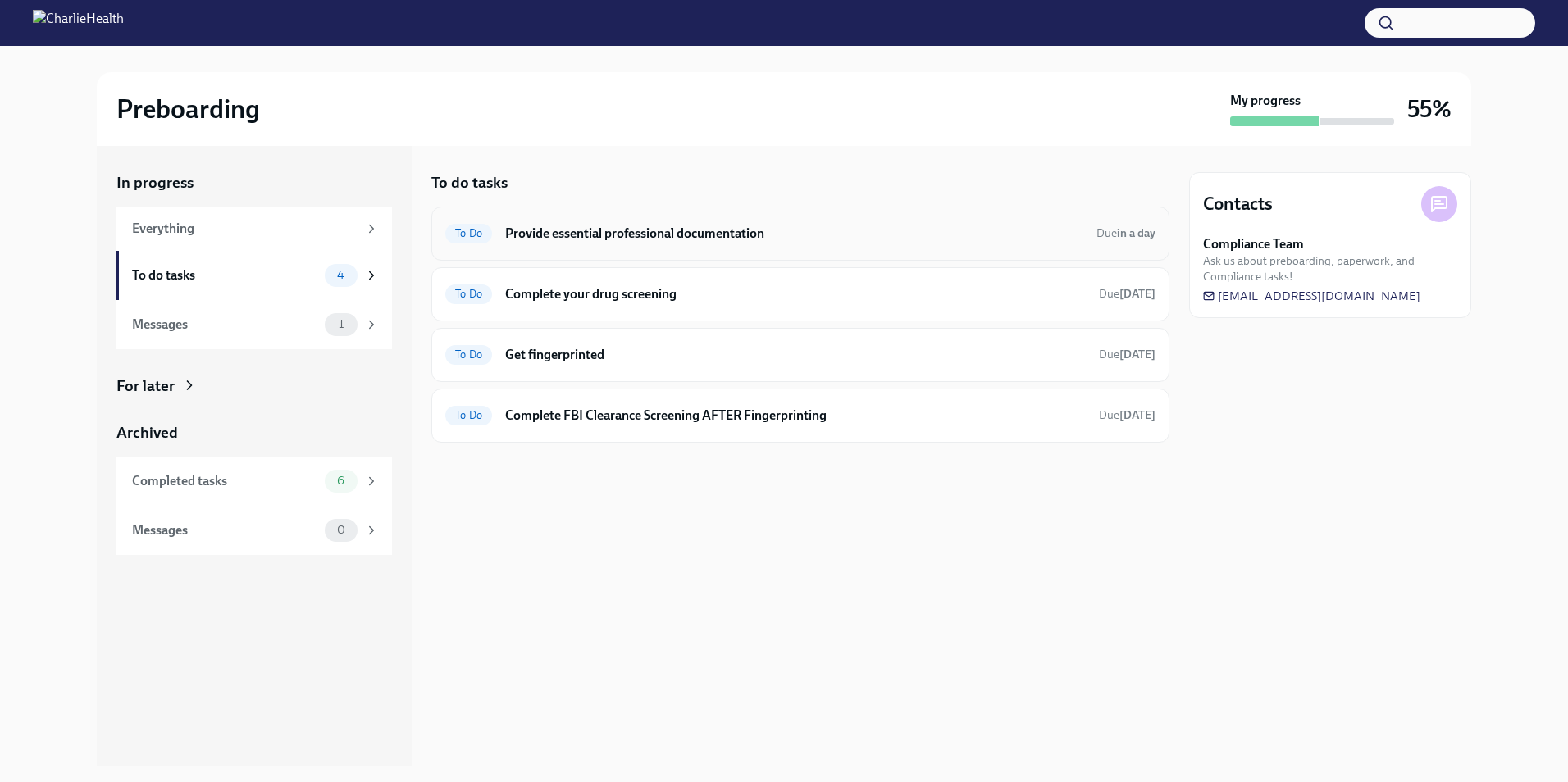
click at [498, 233] on div "To Do Provide essential professional documentation Due in a day" at bounding box center [800, 233] width 710 height 26
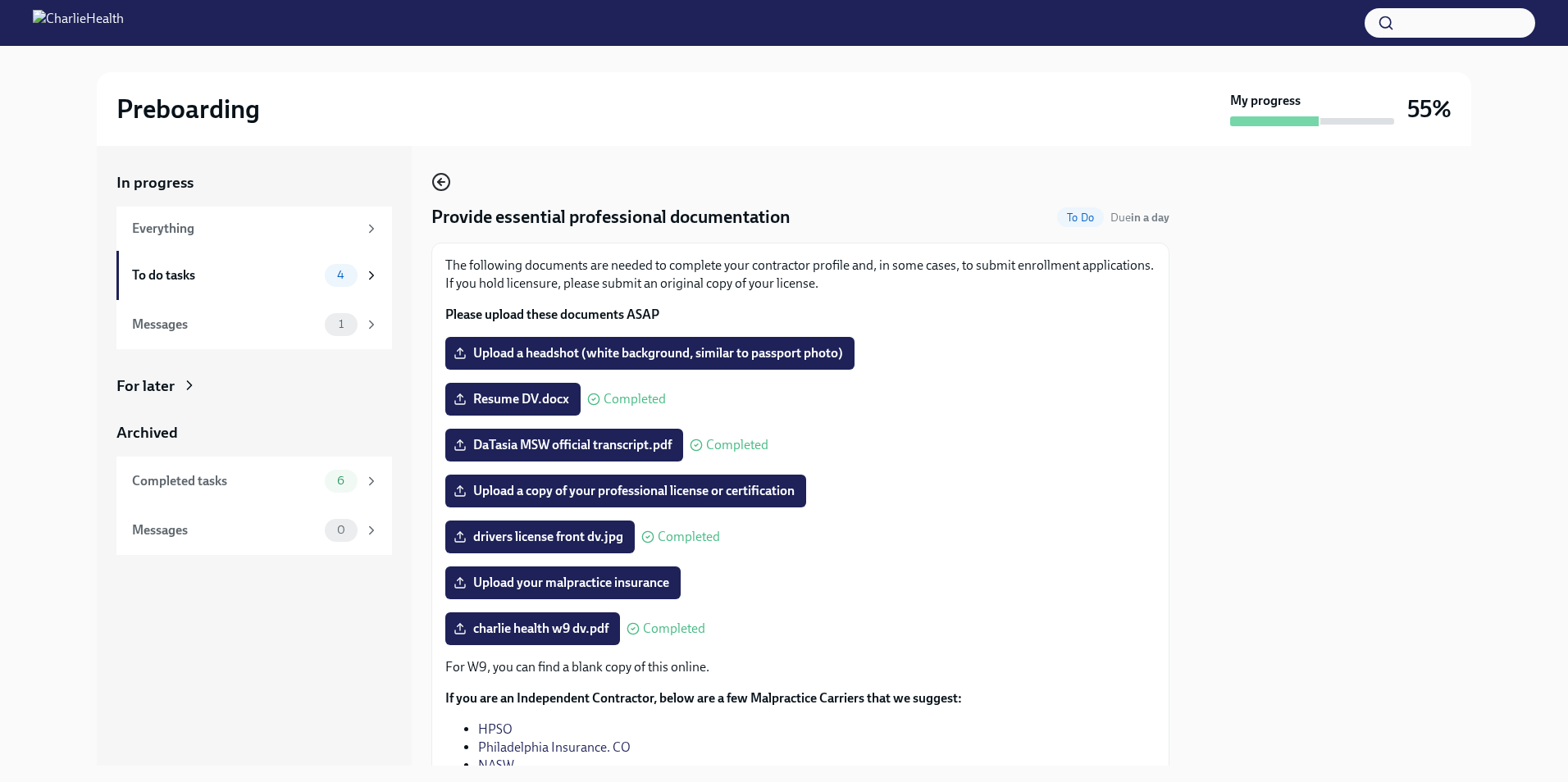
click at [437, 185] on icon "button" at bounding box center [441, 182] width 19 height 19
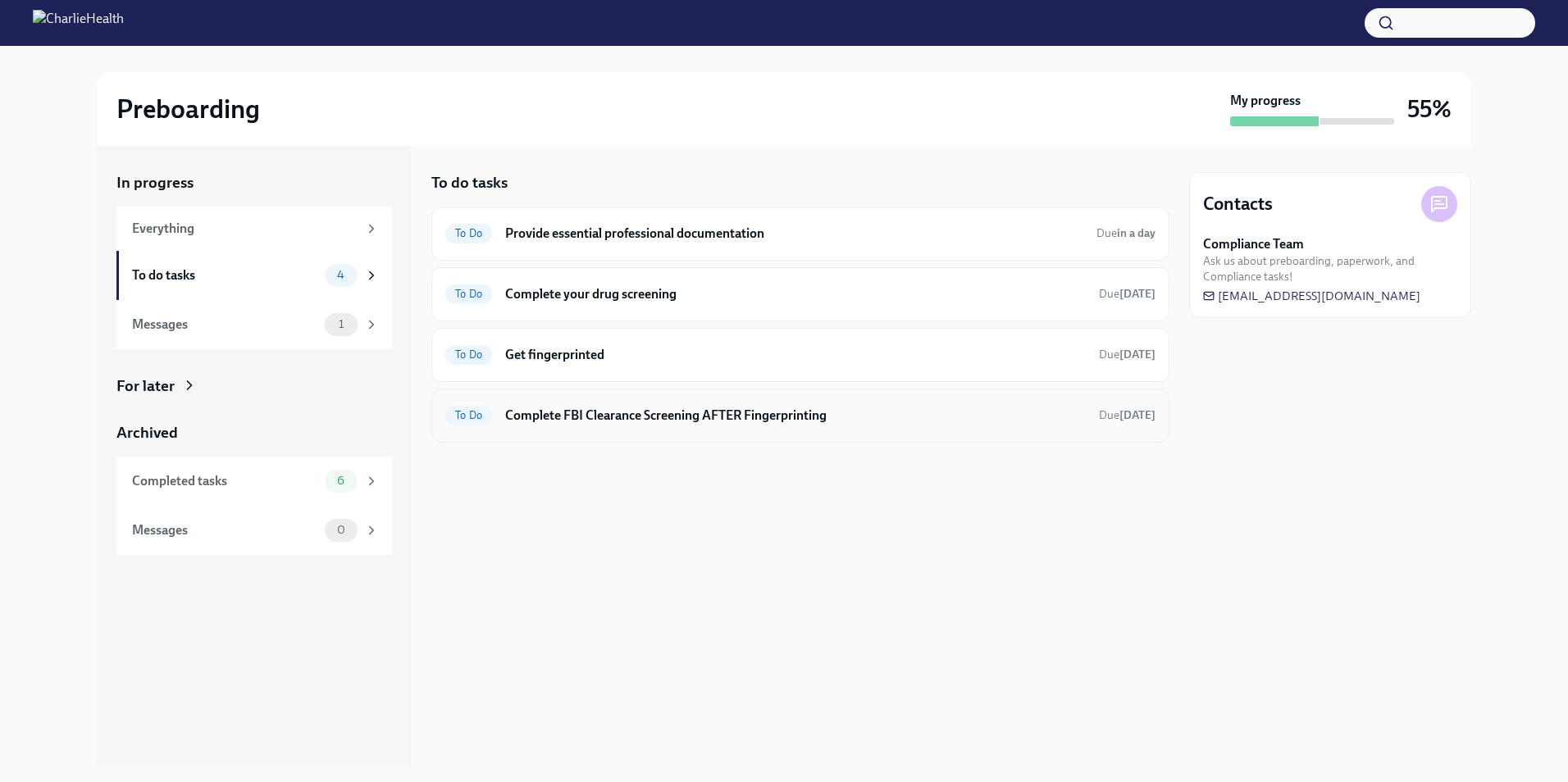
click at [626, 405] on div "To Do Complete FBI Clearance Screening AFTER Fingerprinting Due [DATE]" at bounding box center [800, 415] width 710 height 26
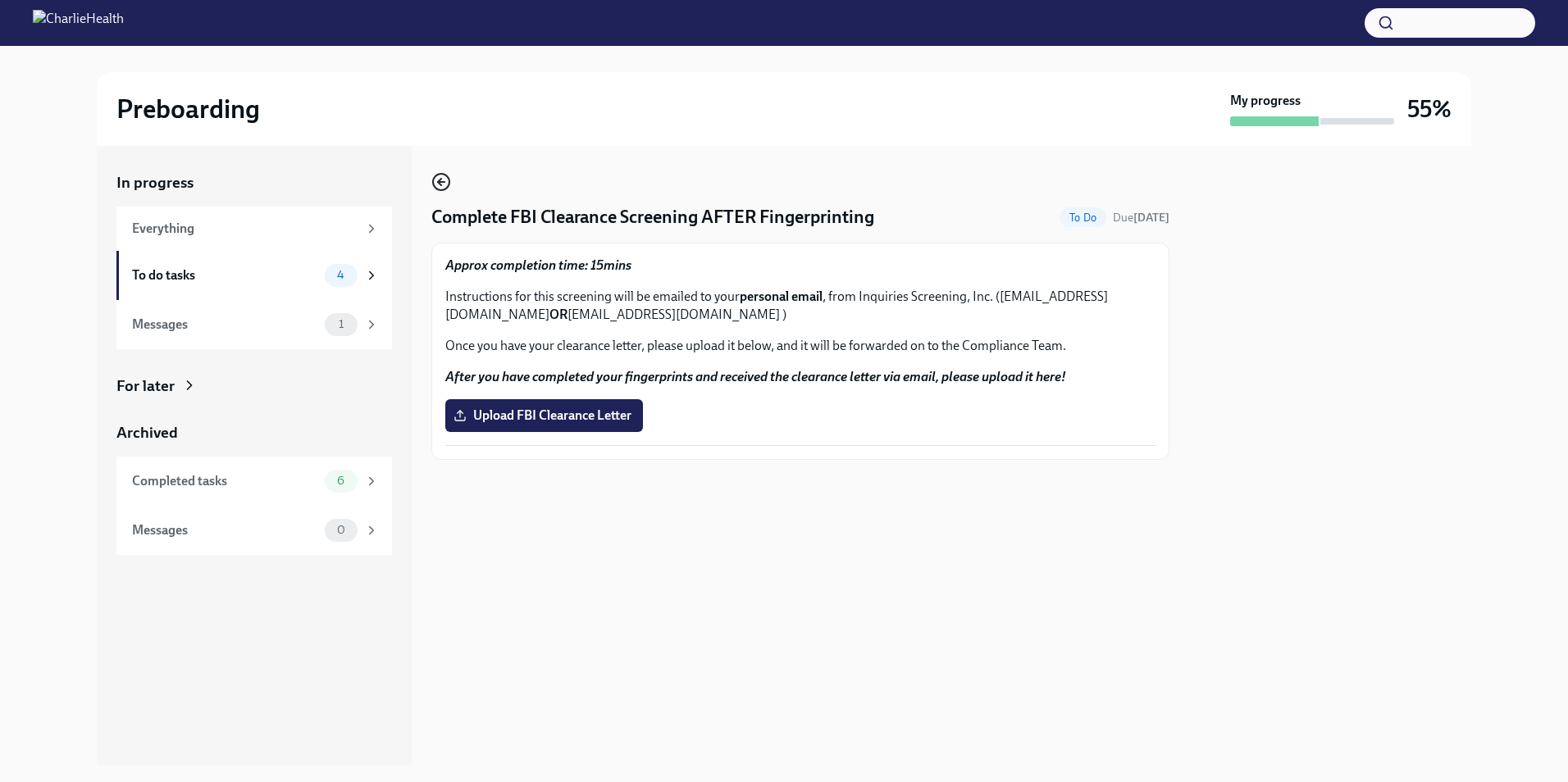
click at [433, 177] on icon "button" at bounding box center [441, 182] width 19 height 19
